Goal: Check status: Check status

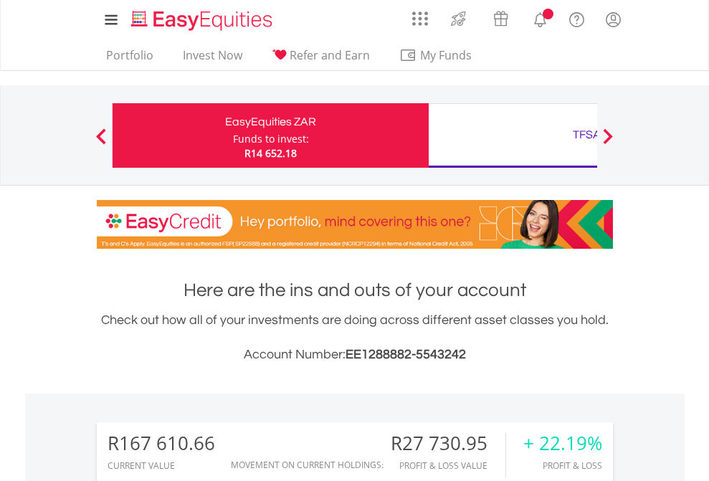
scroll to position [138, 225]
click at [233, 136] on div "Funds to invest:" at bounding box center [271, 139] width 76 height 14
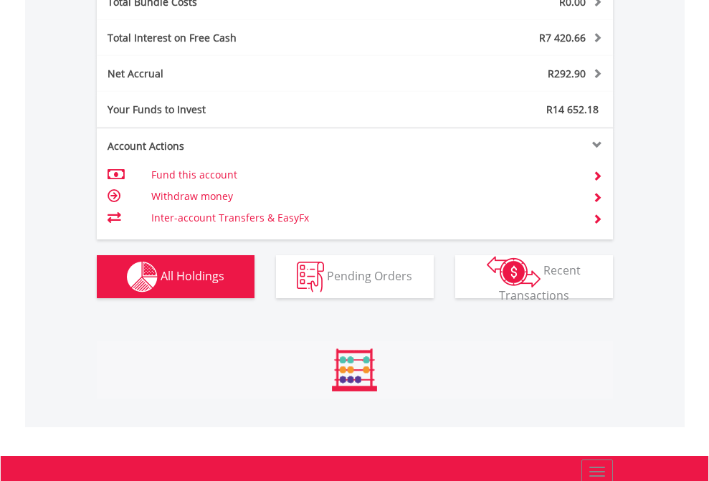
scroll to position [138, 225]
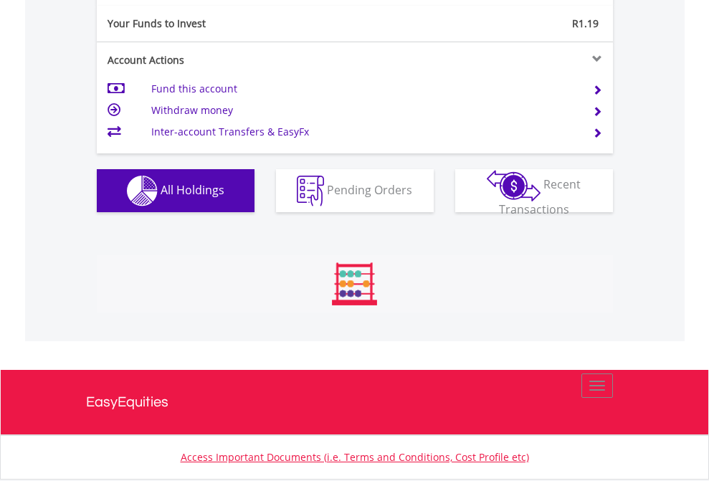
scroll to position [1425, 0]
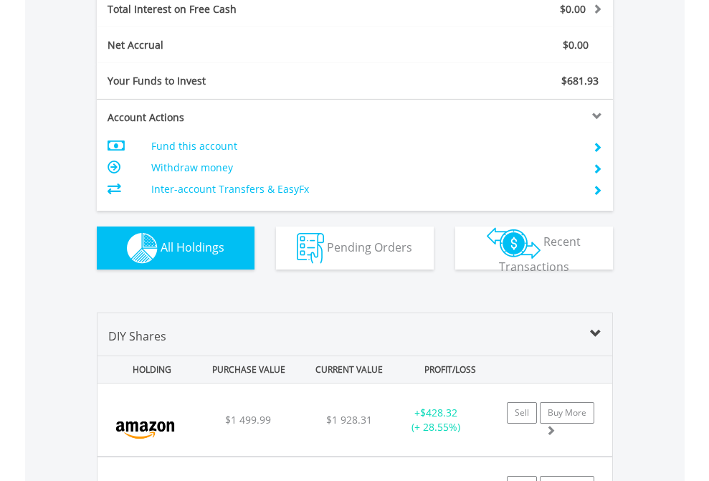
scroll to position [1652, 0]
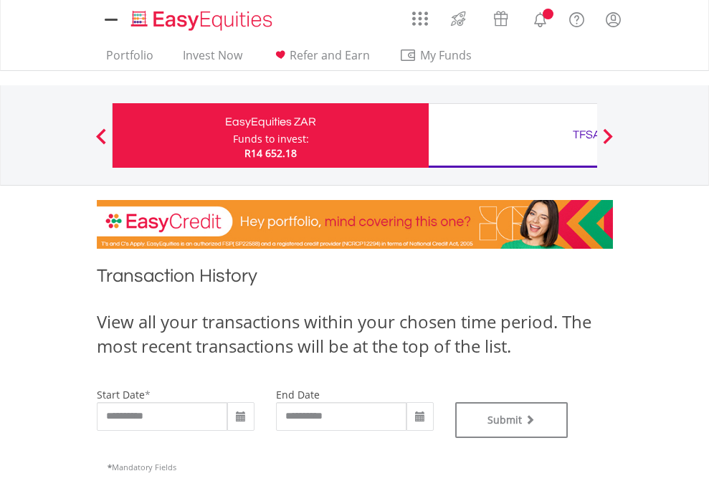
type input "**********"
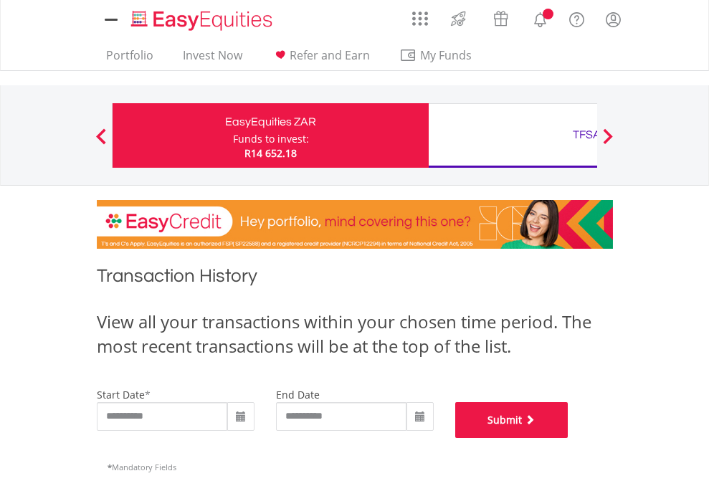
click at [569, 438] on button "Submit" at bounding box center [511, 420] width 113 height 36
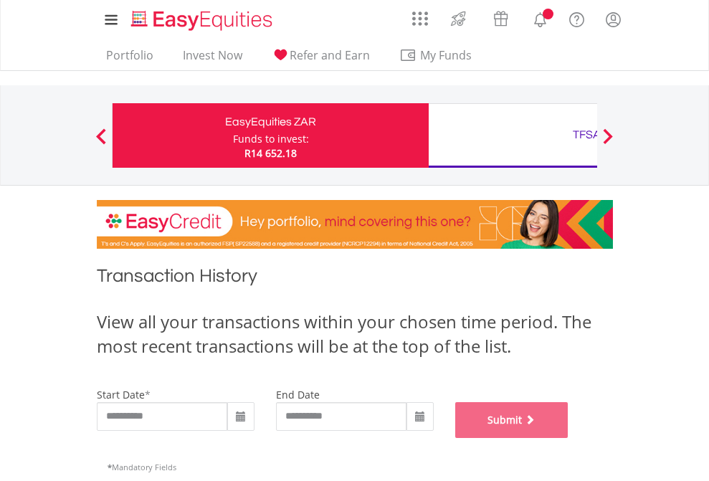
scroll to position [582, 0]
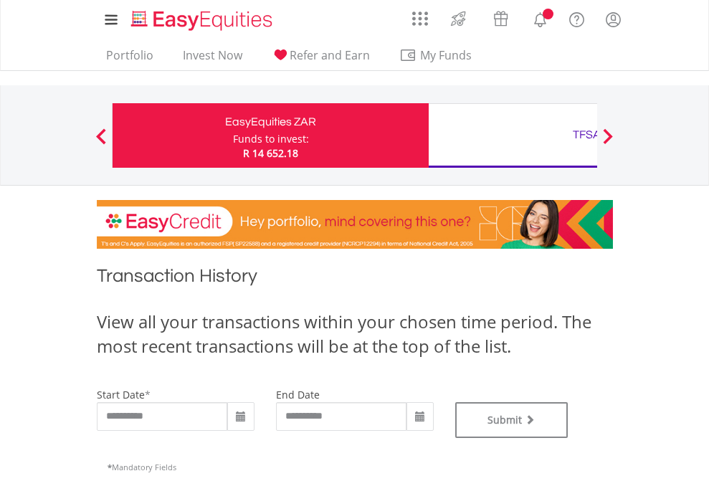
click at [513, 136] on div "TFSA" at bounding box center [586, 135] width 299 height 20
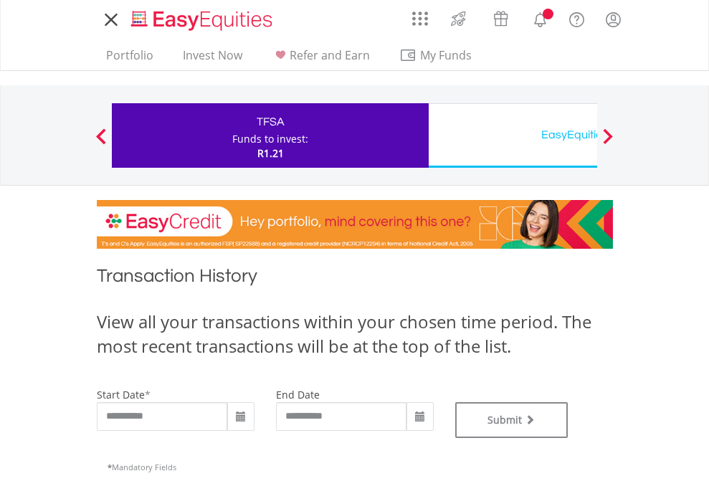
type input "**********"
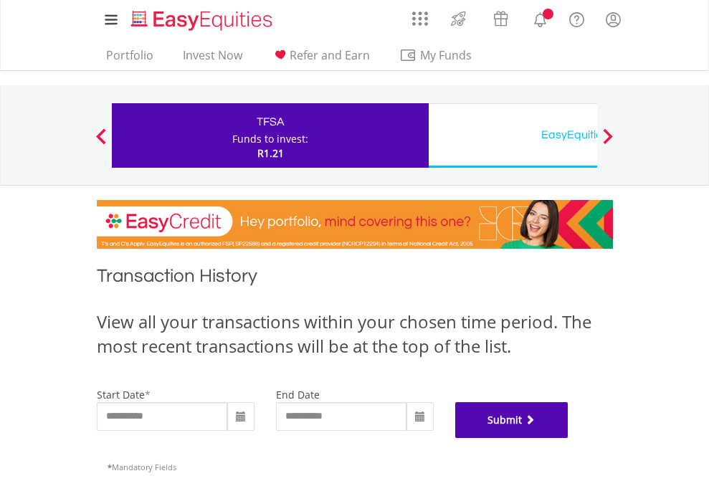
click at [569, 438] on button "Submit" at bounding box center [511, 420] width 113 height 36
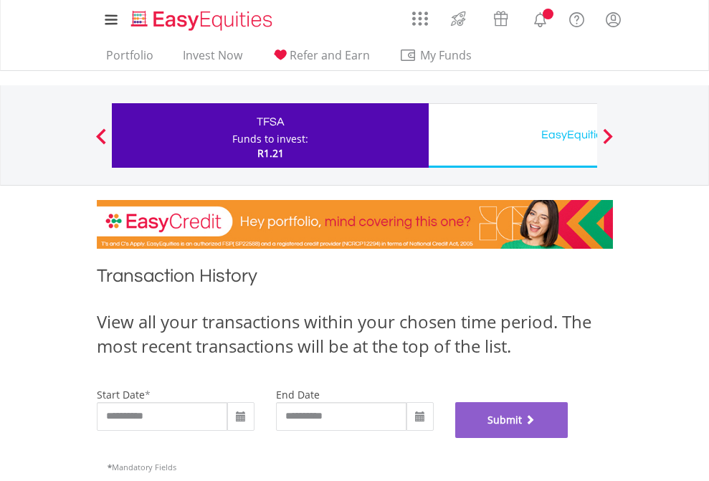
scroll to position [582, 0]
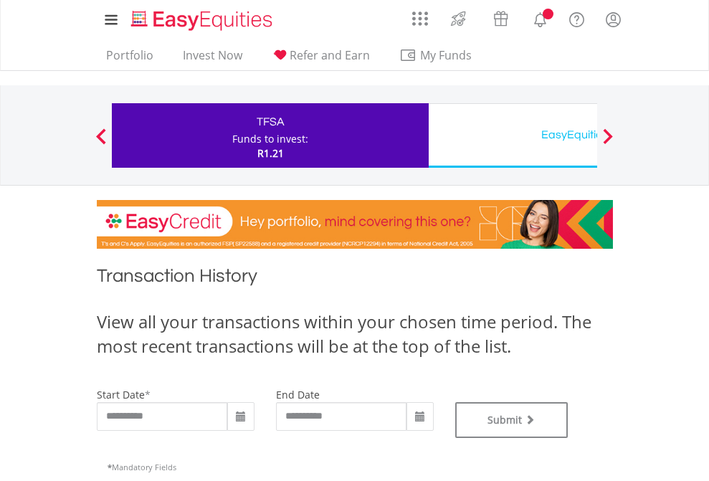
click at [513, 136] on div "EasyEquities USD" at bounding box center [586, 135] width 299 height 20
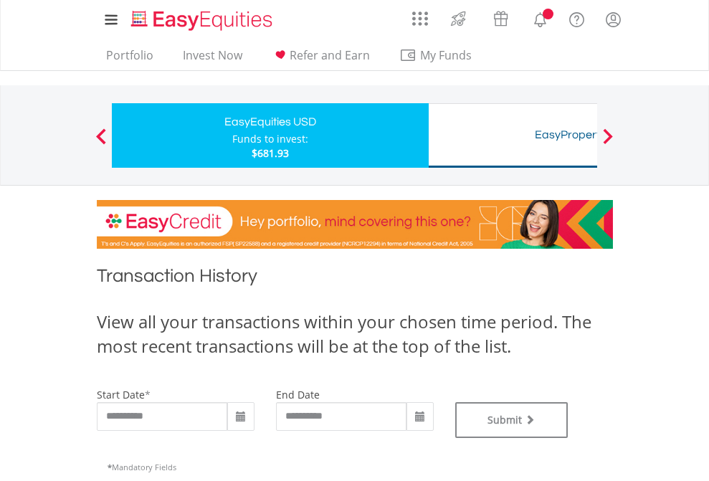
type input "**********"
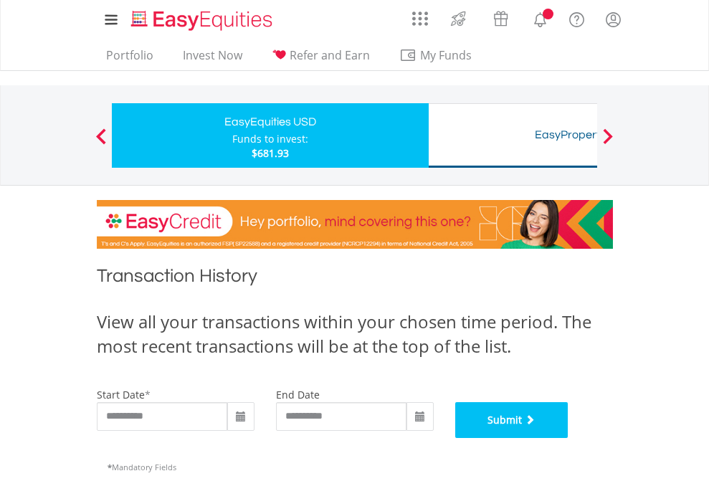
click at [569, 438] on button "Submit" at bounding box center [511, 420] width 113 height 36
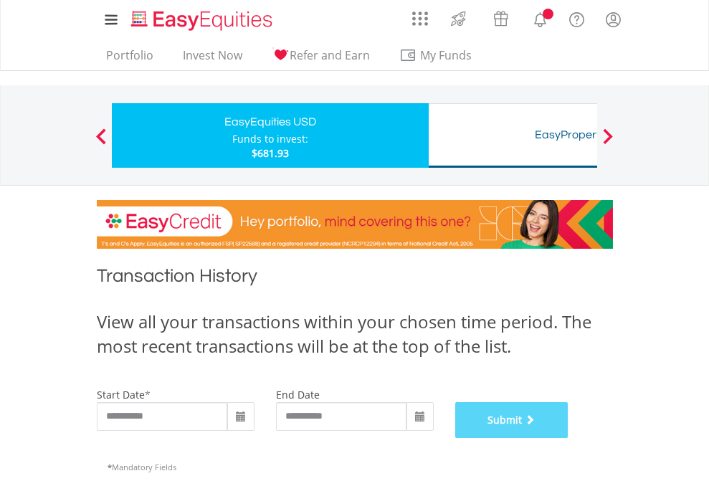
scroll to position [582, 0]
